Goal: Information Seeking & Learning: Understand process/instructions

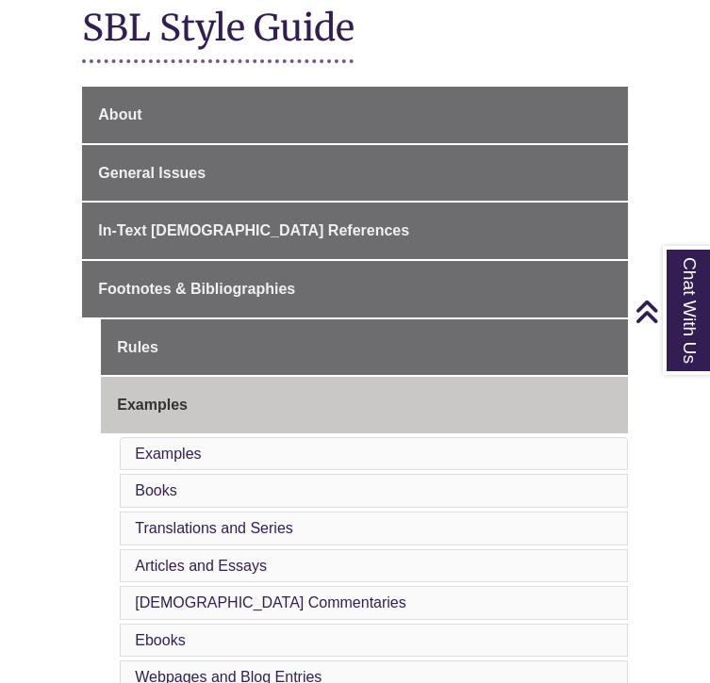
scroll to position [328, 0]
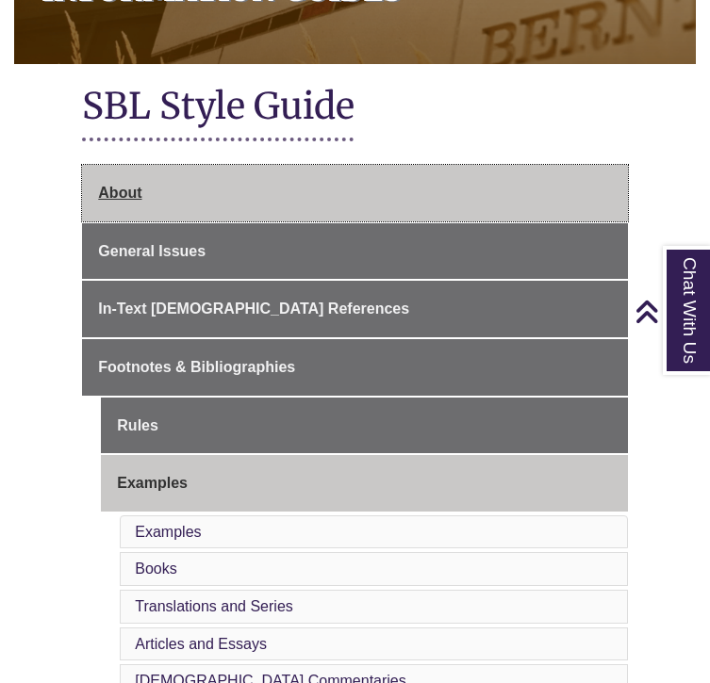
click at [170, 196] on link "About" at bounding box center [354, 193] width 545 height 57
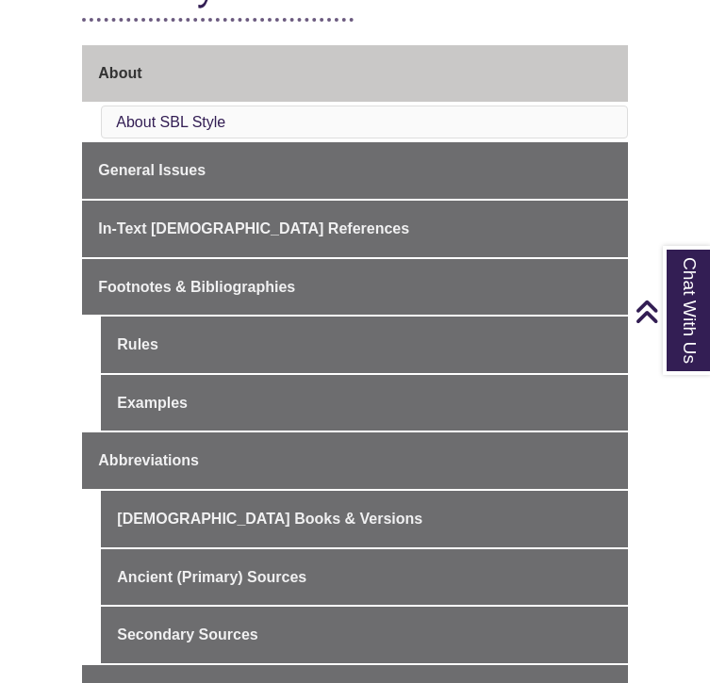
scroll to position [442, 0]
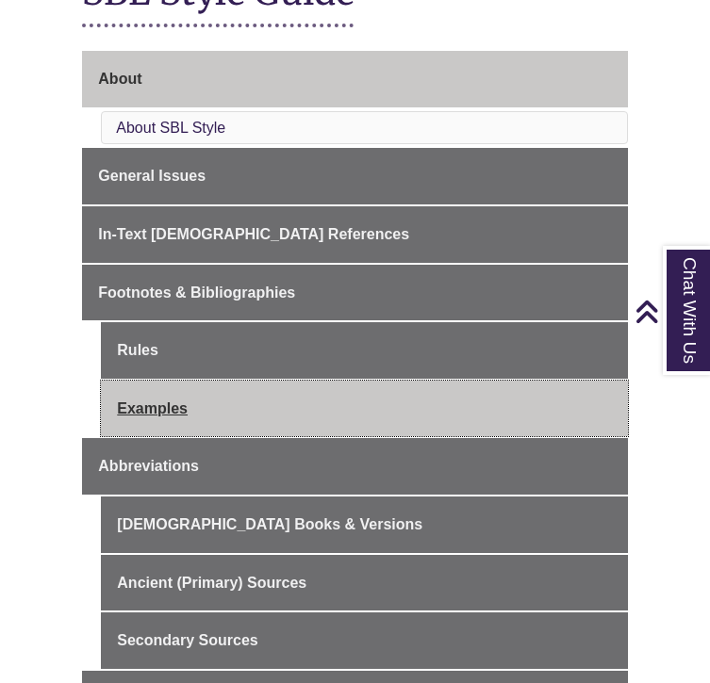
click at [170, 406] on link "Examples" at bounding box center [364, 409] width 526 height 57
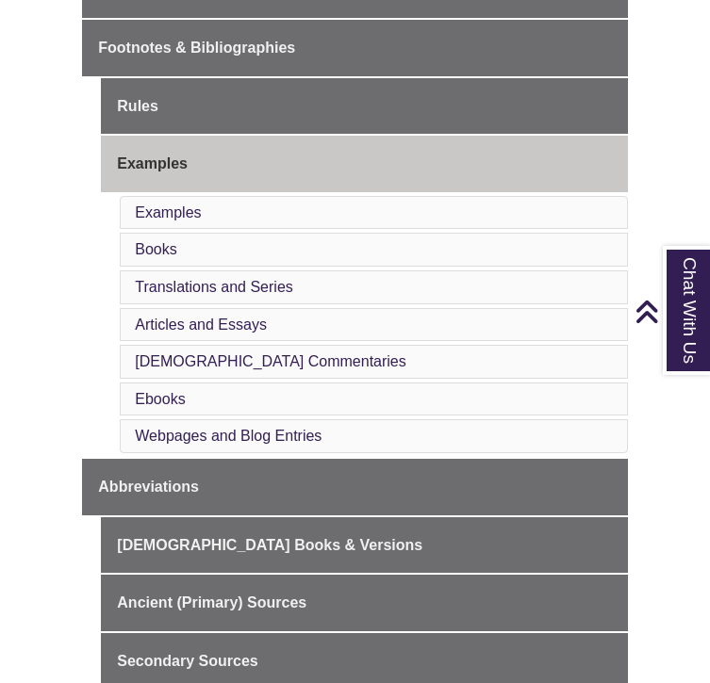
scroll to position [639, 0]
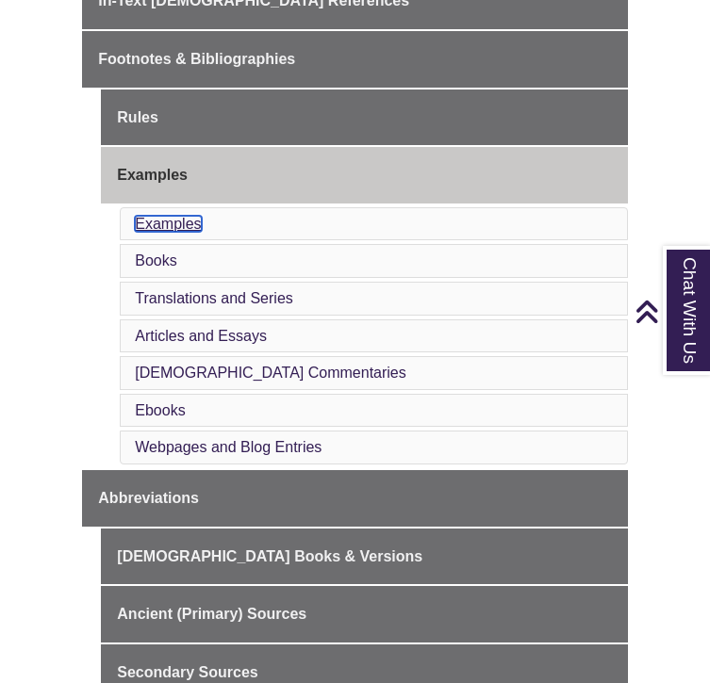
click at [188, 220] on link "Examples" at bounding box center [168, 224] width 66 height 16
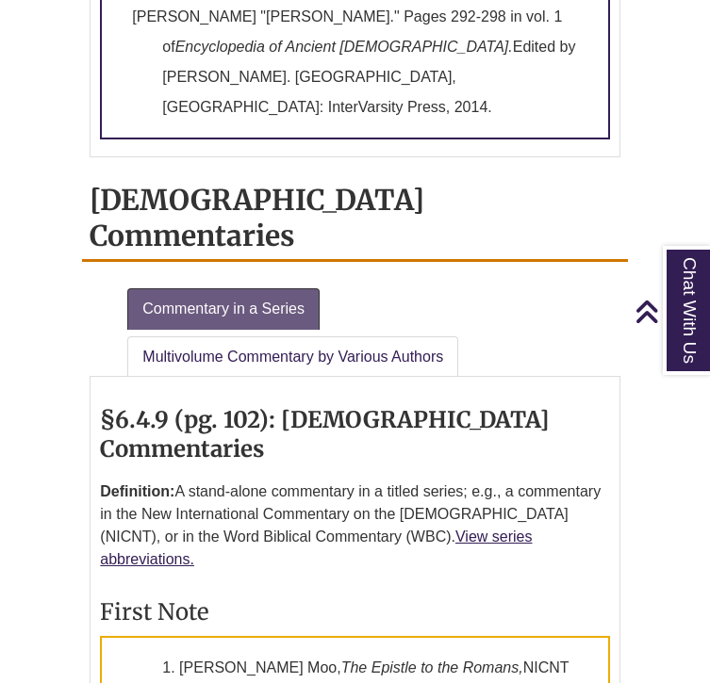
scroll to position [4072, 0]
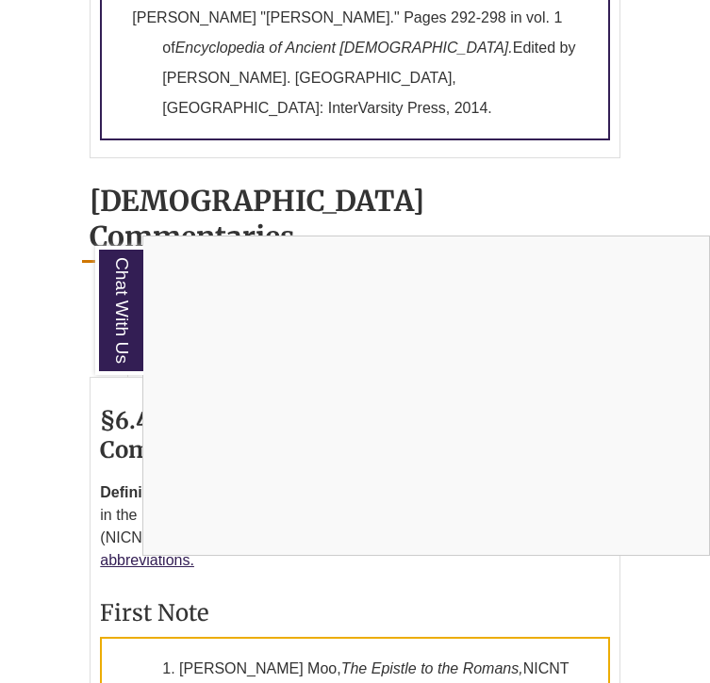
scroll to position [639, 0]
